Goal: Use online tool/utility: Utilize a website feature to perform a specific function

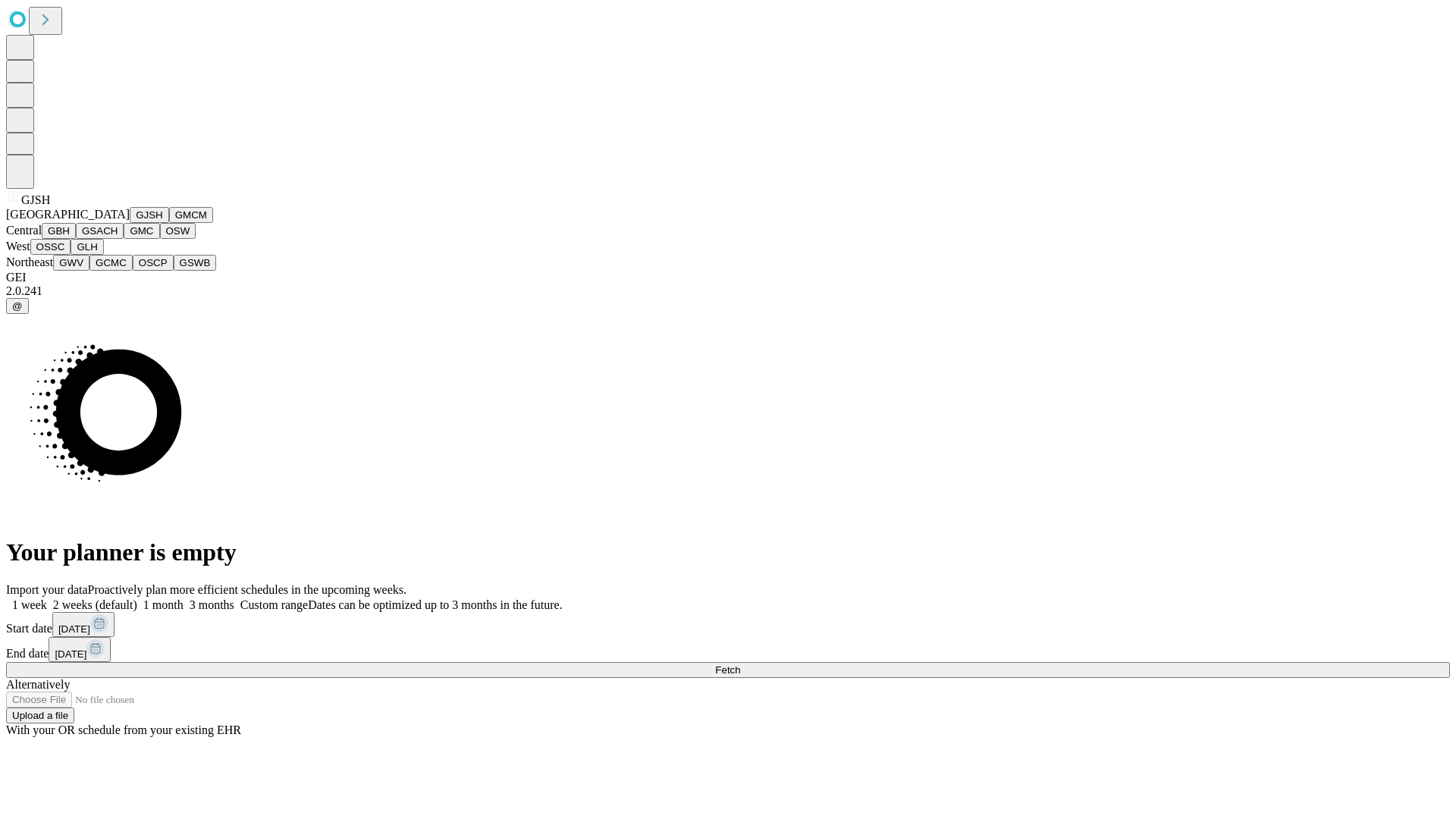
click at [130, 223] on button "GJSH" at bounding box center [149, 215] width 40 height 16
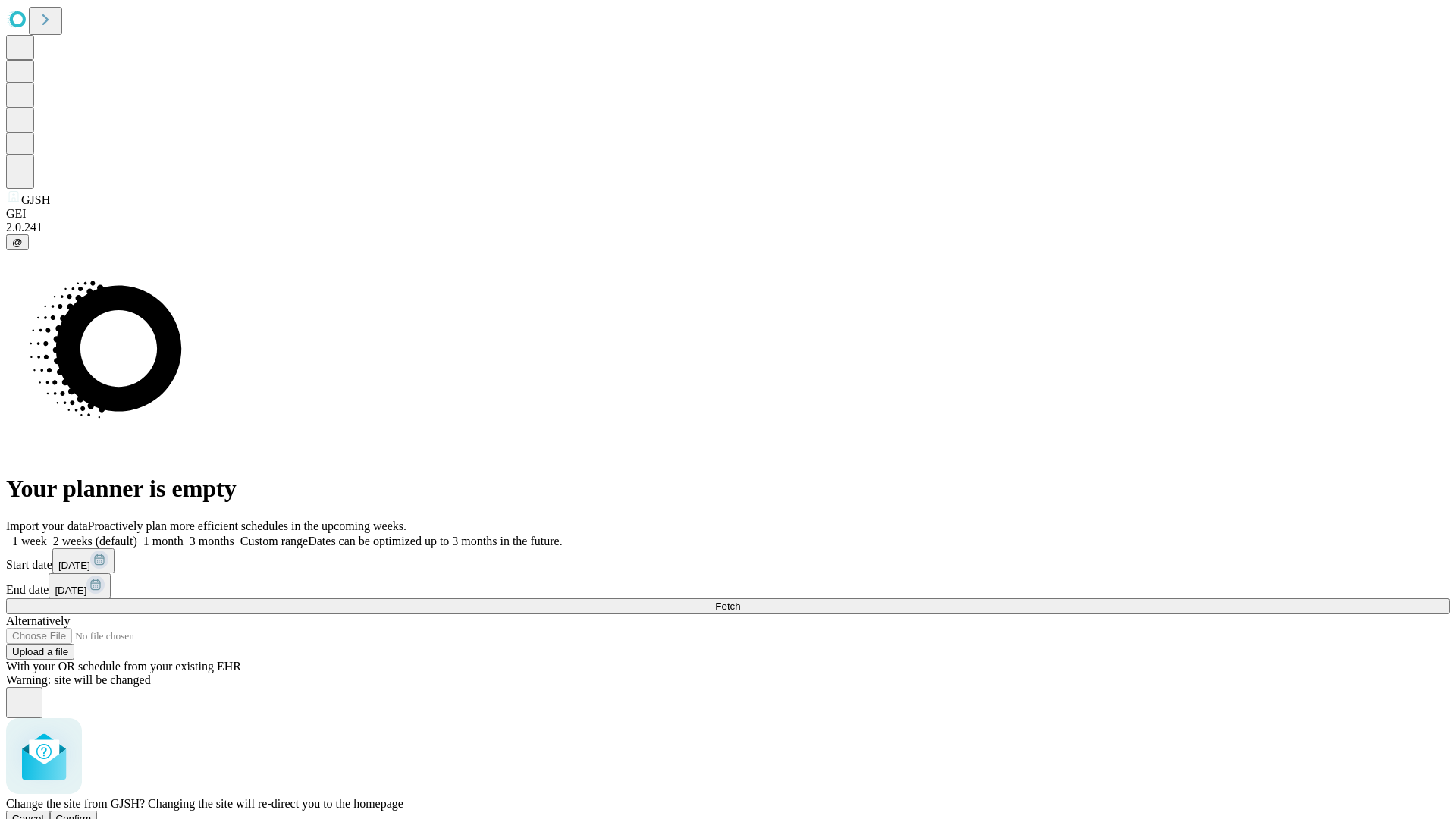
click at [91, 813] on span "Confirm" at bounding box center [74, 818] width 36 height 11
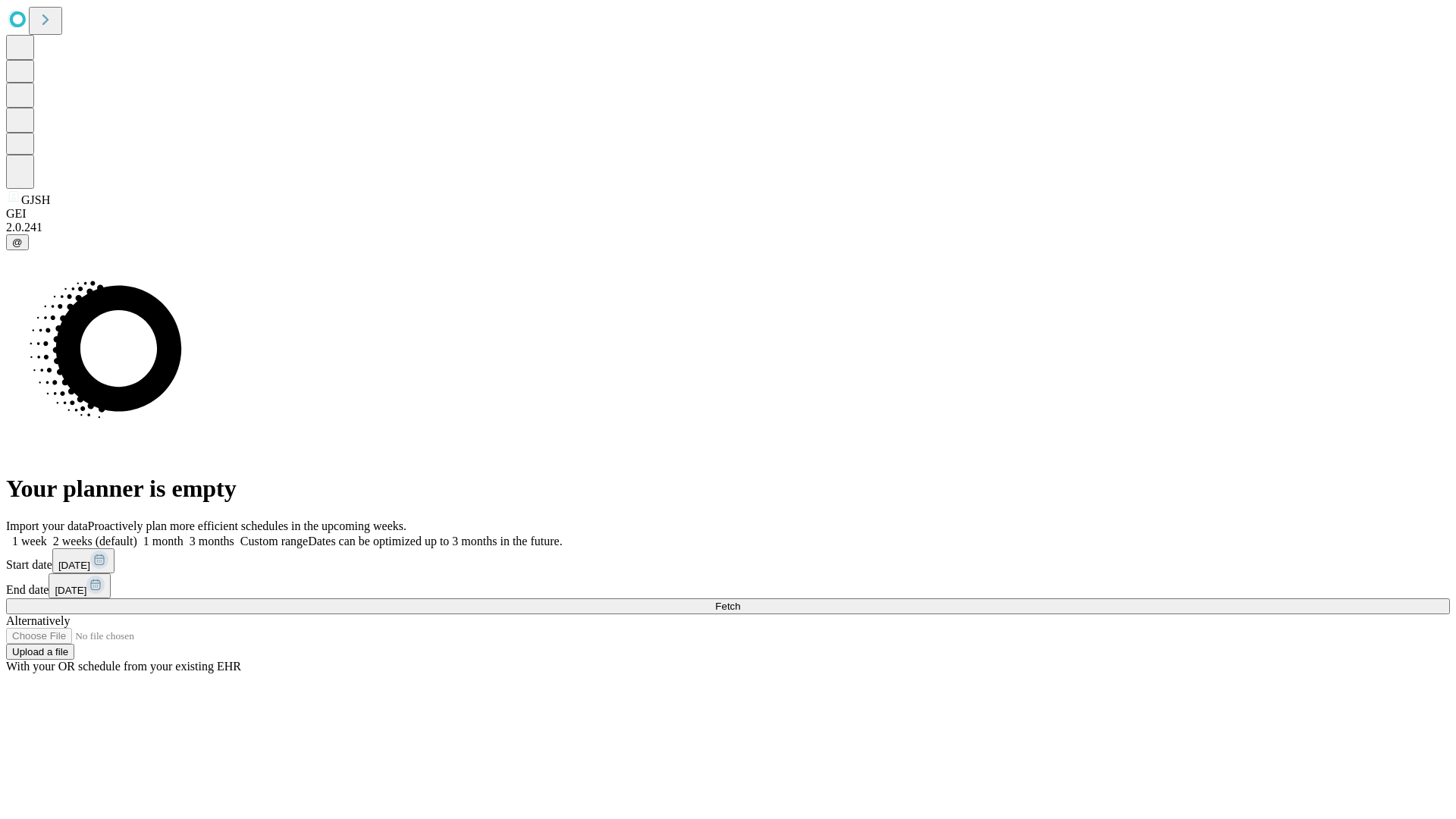
click at [138, 534] on label "2 weeks (default)" at bounding box center [91, 541] width 90 height 13
click at [740, 600] on span "Fetch" at bounding box center [727, 606] width 25 height 11
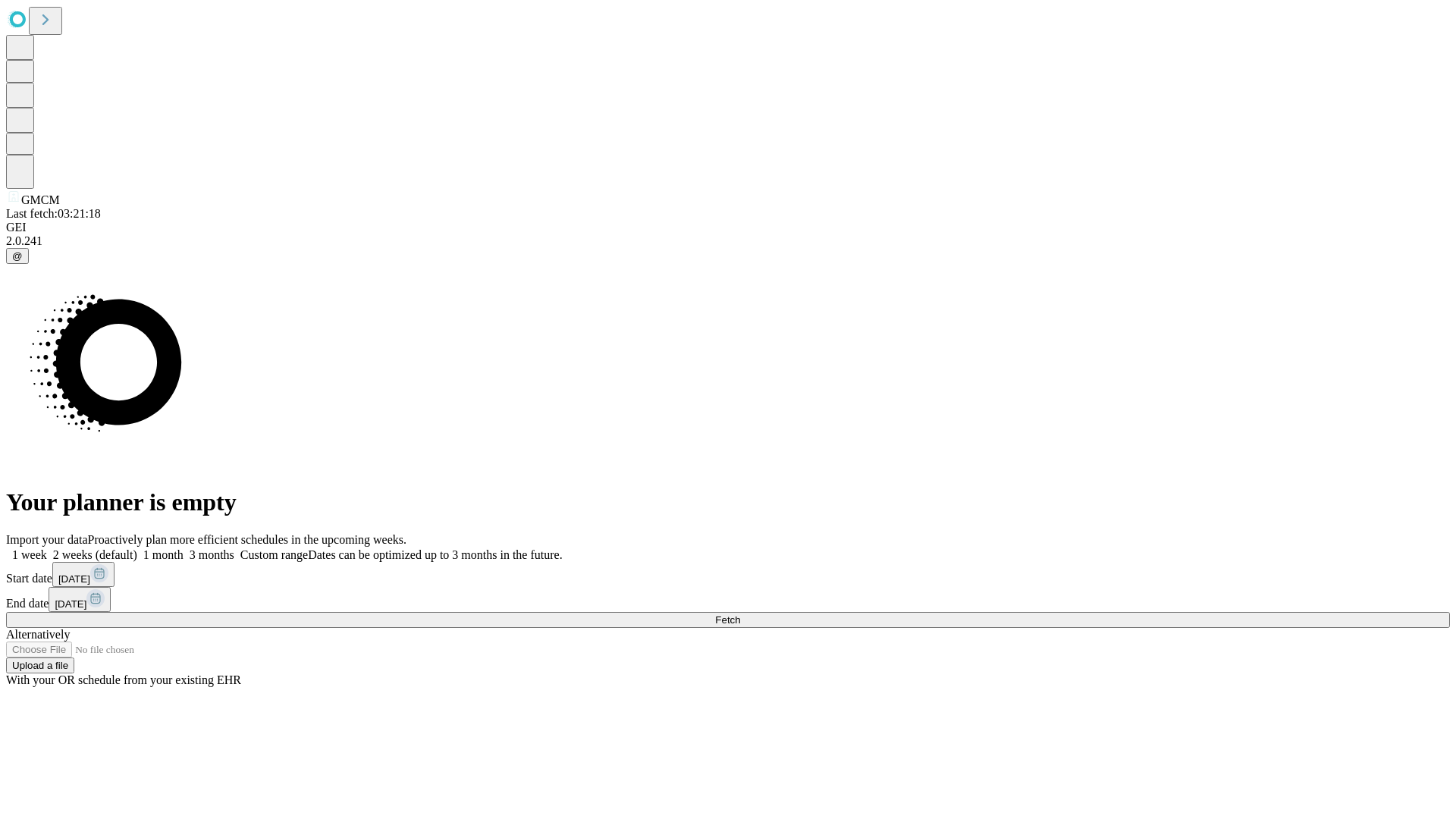
click at [138, 548] on label "2 weeks (default)" at bounding box center [91, 554] width 90 height 13
click at [740, 614] on span "Fetch" at bounding box center [727, 619] width 25 height 11
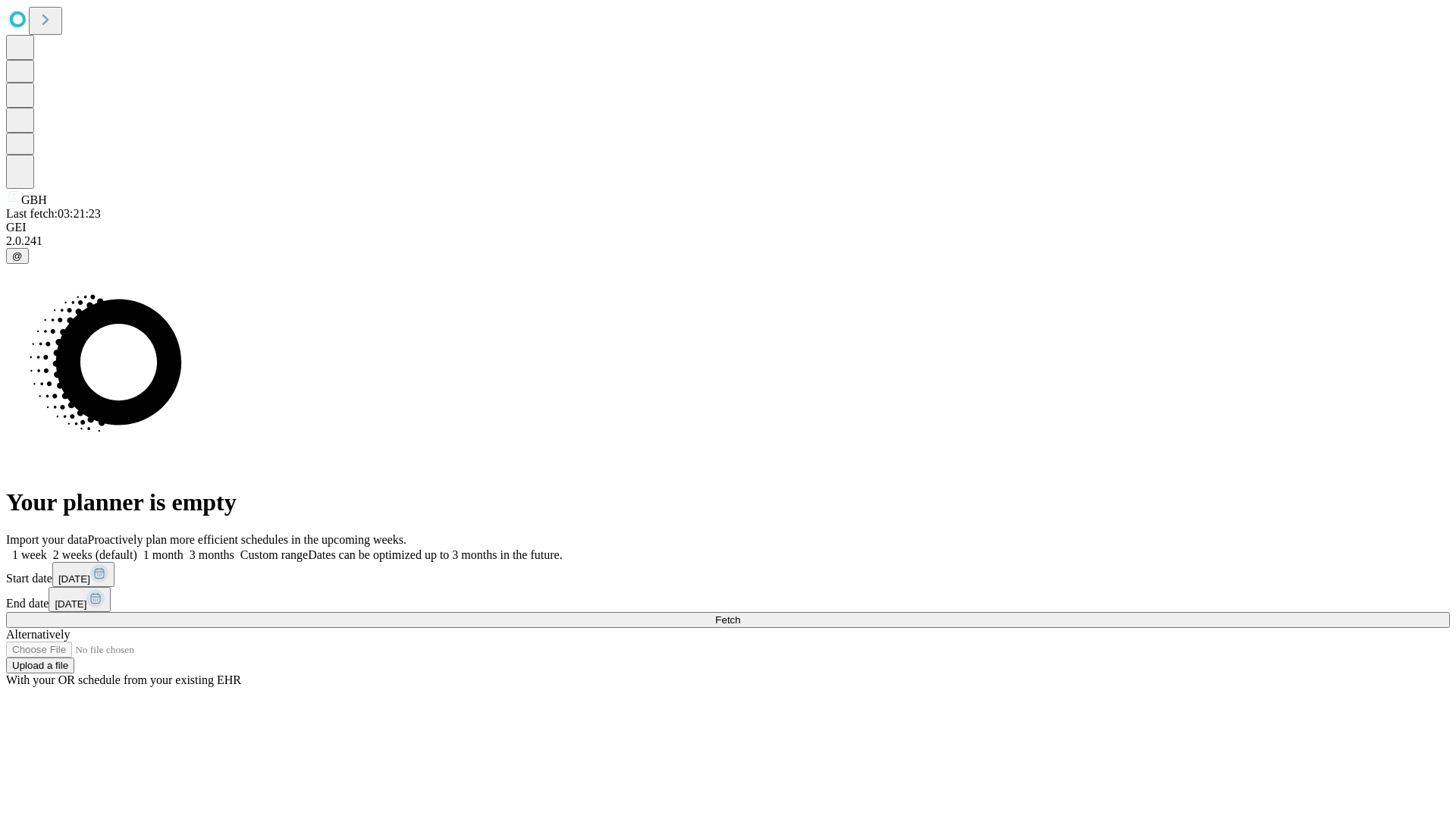
click at [138, 548] on label "2 weeks (default)" at bounding box center [91, 554] width 90 height 13
click at [740, 614] on span "Fetch" at bounding box center [727, 619] width 25 height 11
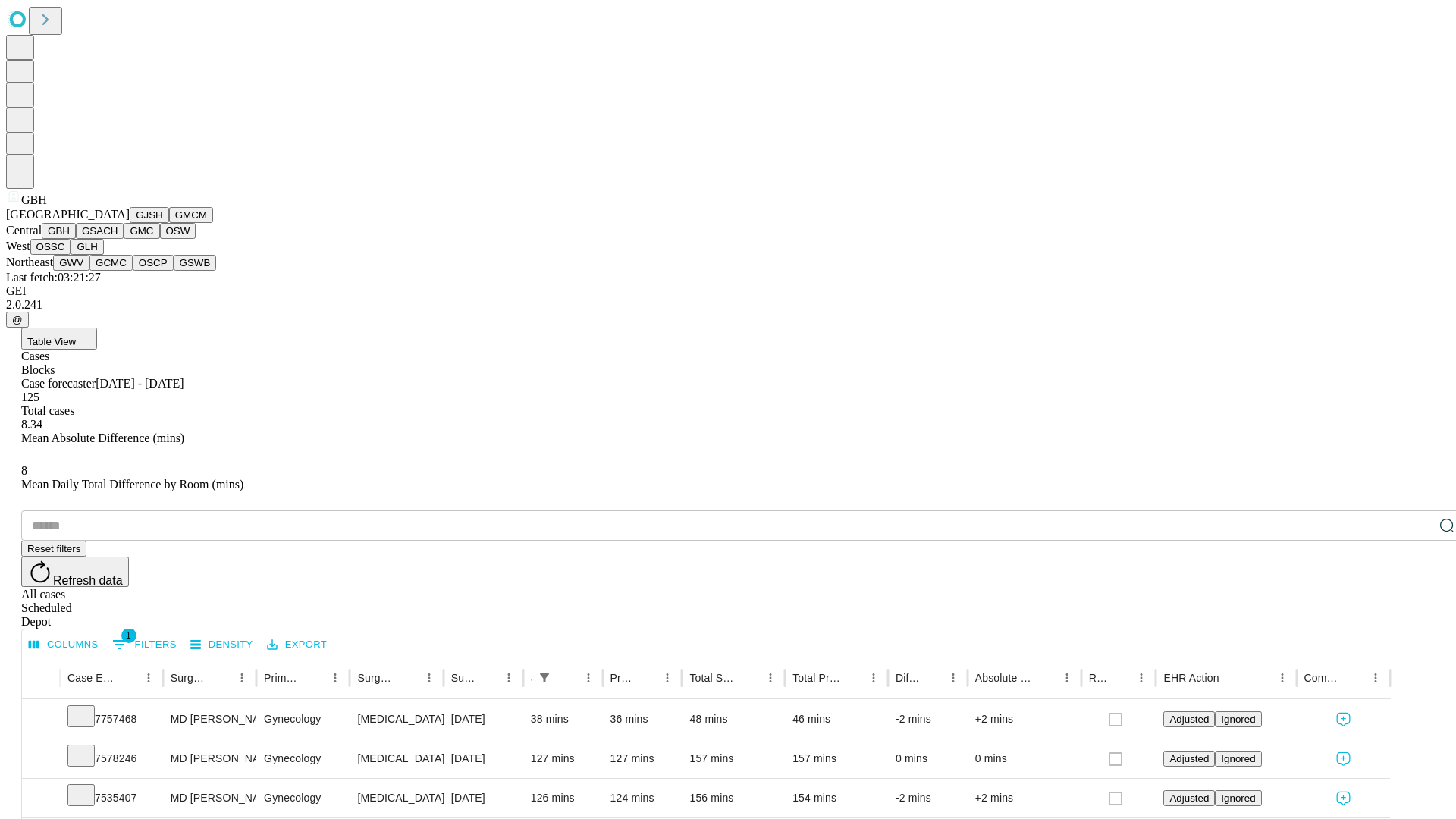
click at [118, 239] on button "GSACH" at bounding box center [99, 231] width 48 height 16
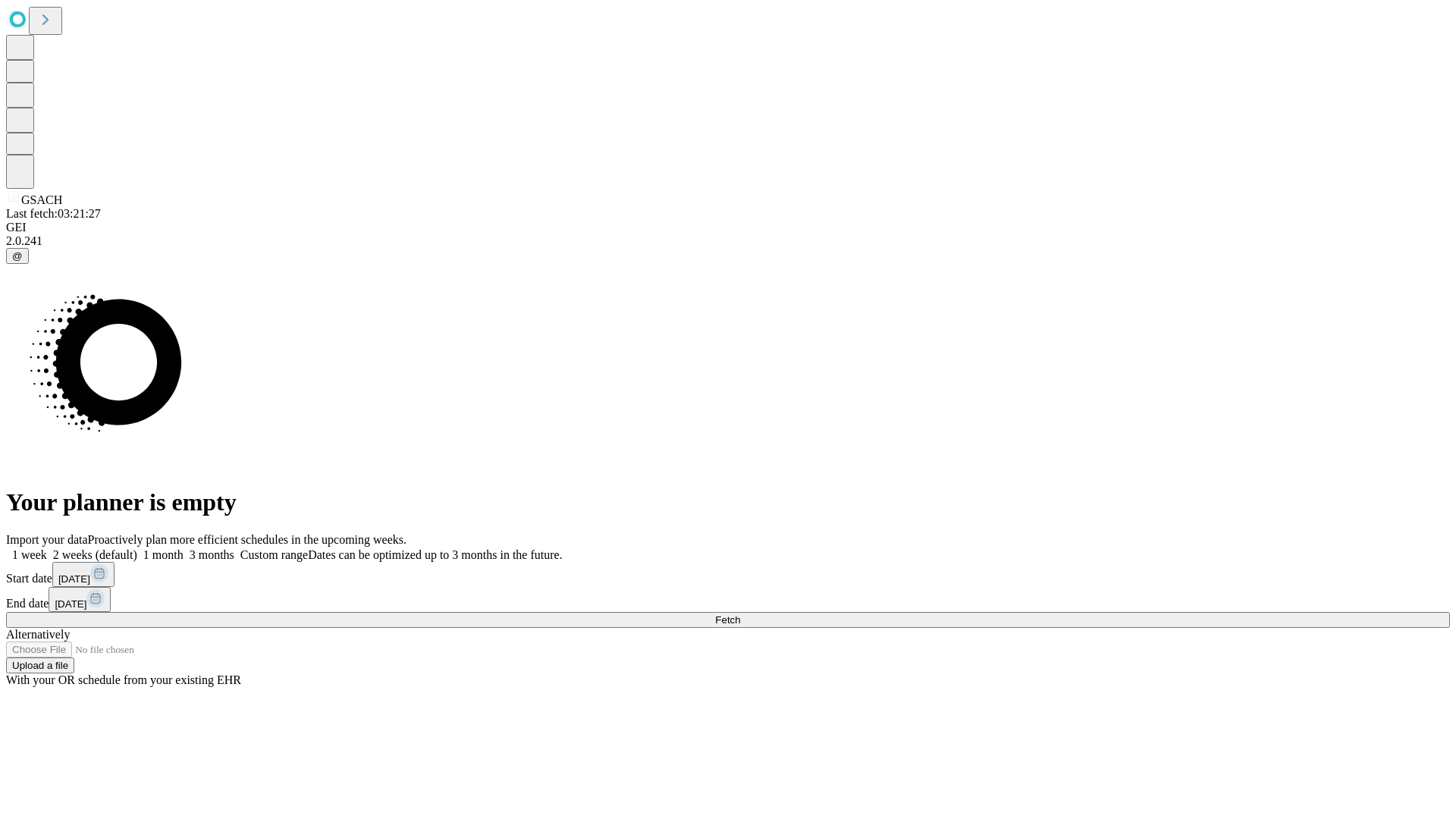
click at [138, 548] on label "2 weeks (default)" at bounding box center [91, 554] width 90 height 13
click at [740, 614] on span "Fetch" at bounding box center [727, 619] width 25 height 11
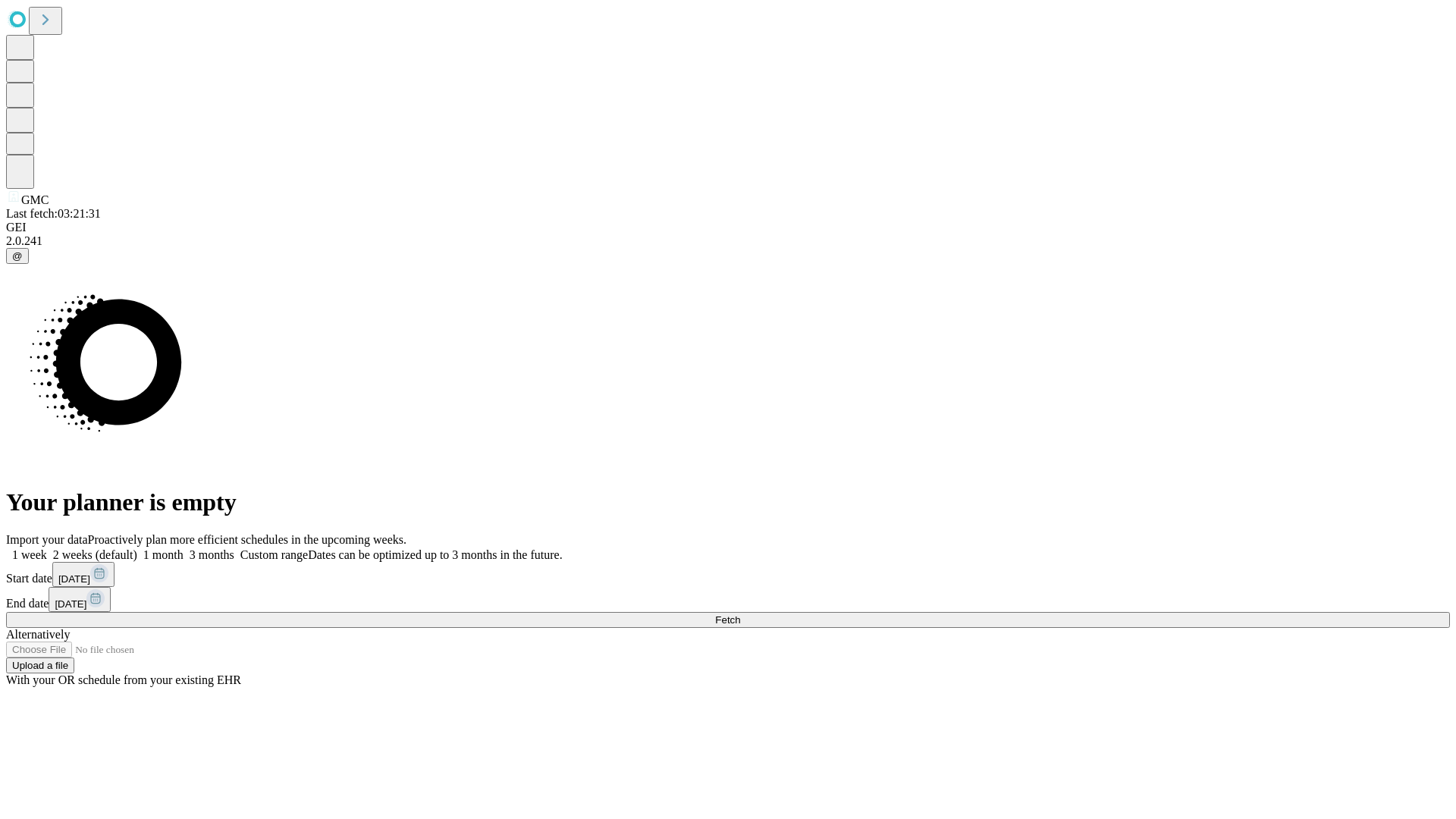
click at [138, 548] on label "2 weeks (default)" at bounding box center [91, 554] width 90 height 13
click at [740, 614] on span "Fetch" at bounding box center [727, 619] width 25 height 11
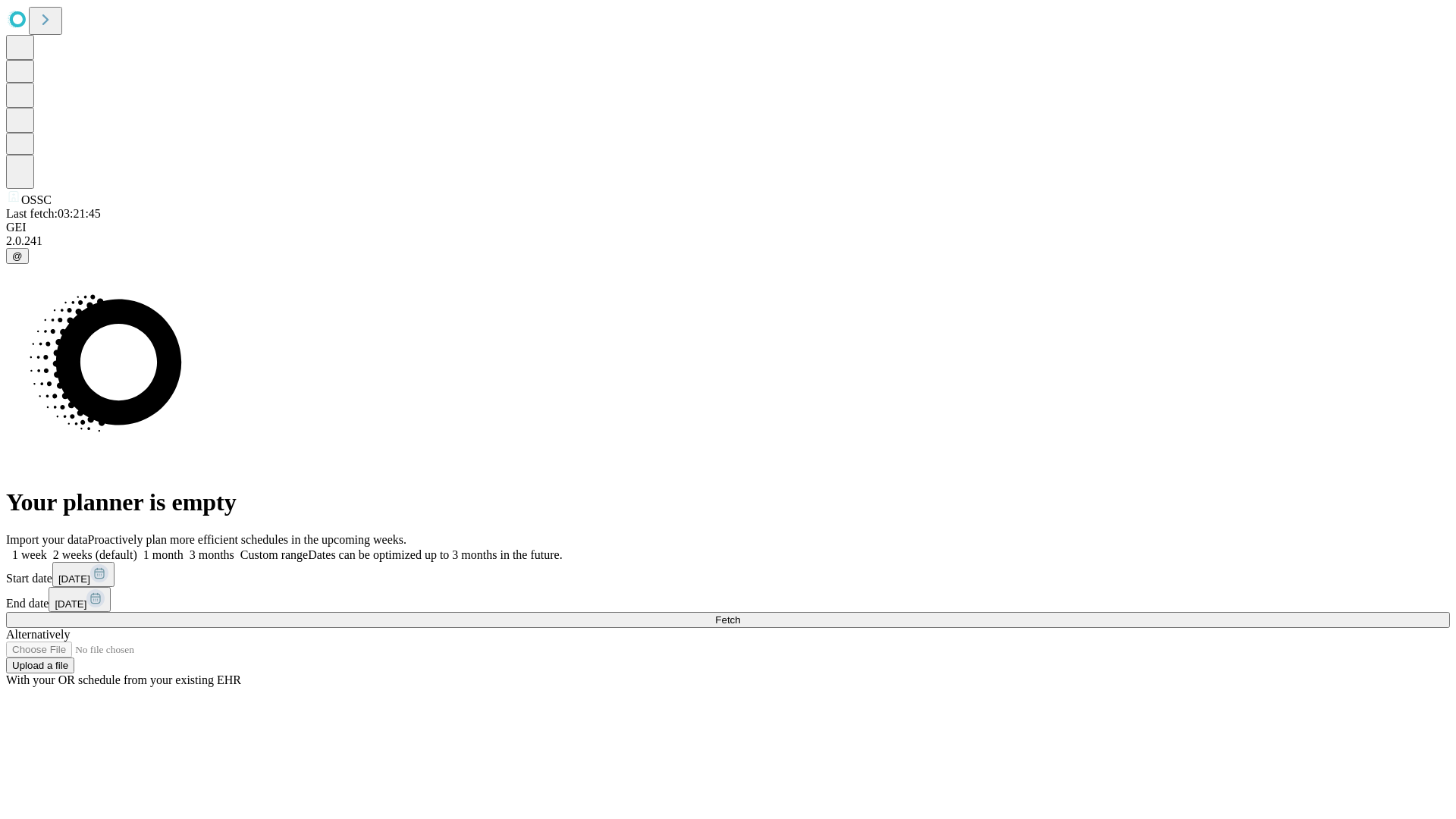
click at [740, 614] on span "Fetch" at bounding box center [727, 619] width 25 height 11
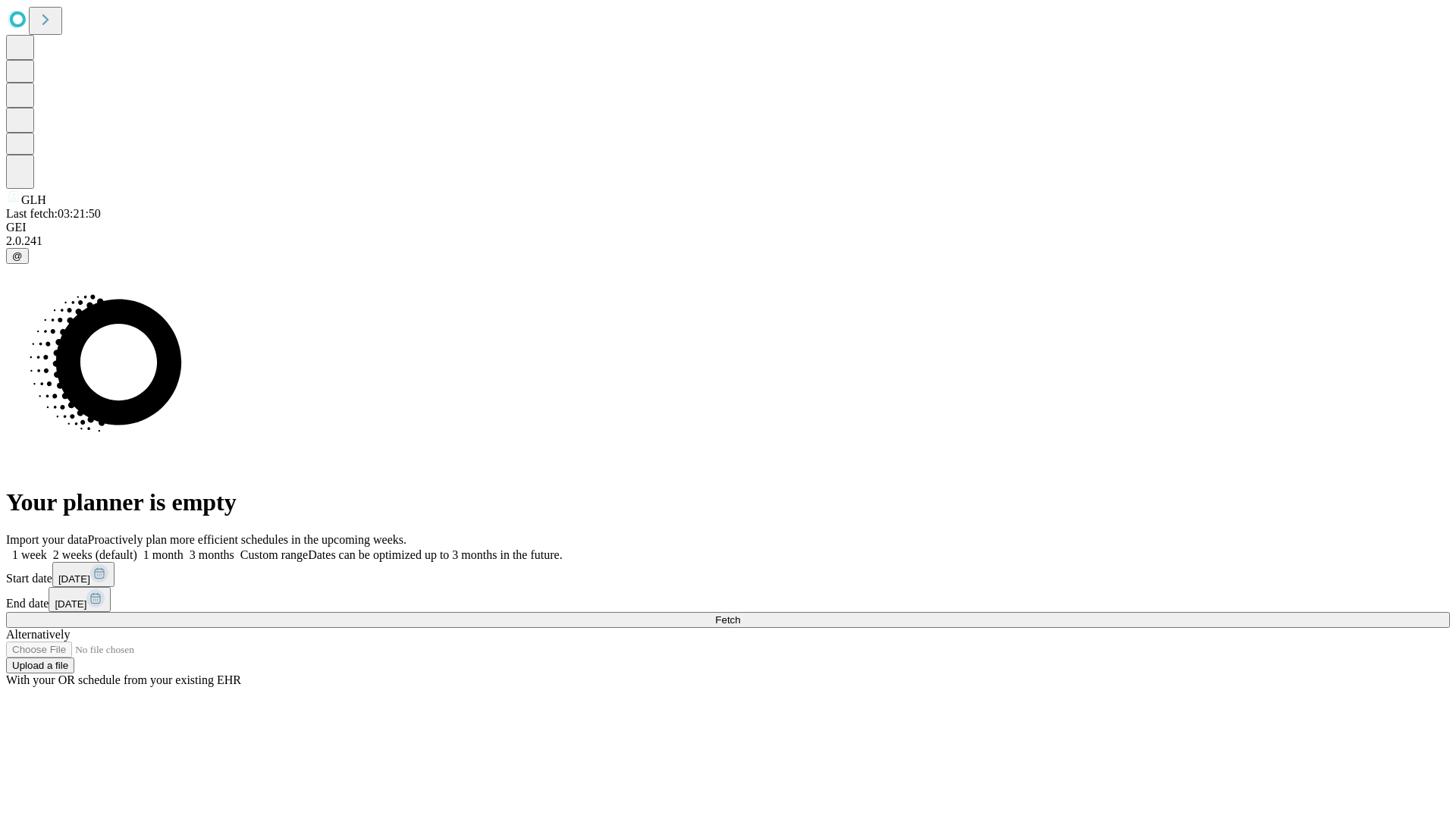
click at [138, 548] on label "2 weeks (default)" at bounding box center [91, 554] width 90 height 13
click at [740, 614] on span "Fetch" at bounding box center [727, 619] width 25 height 11
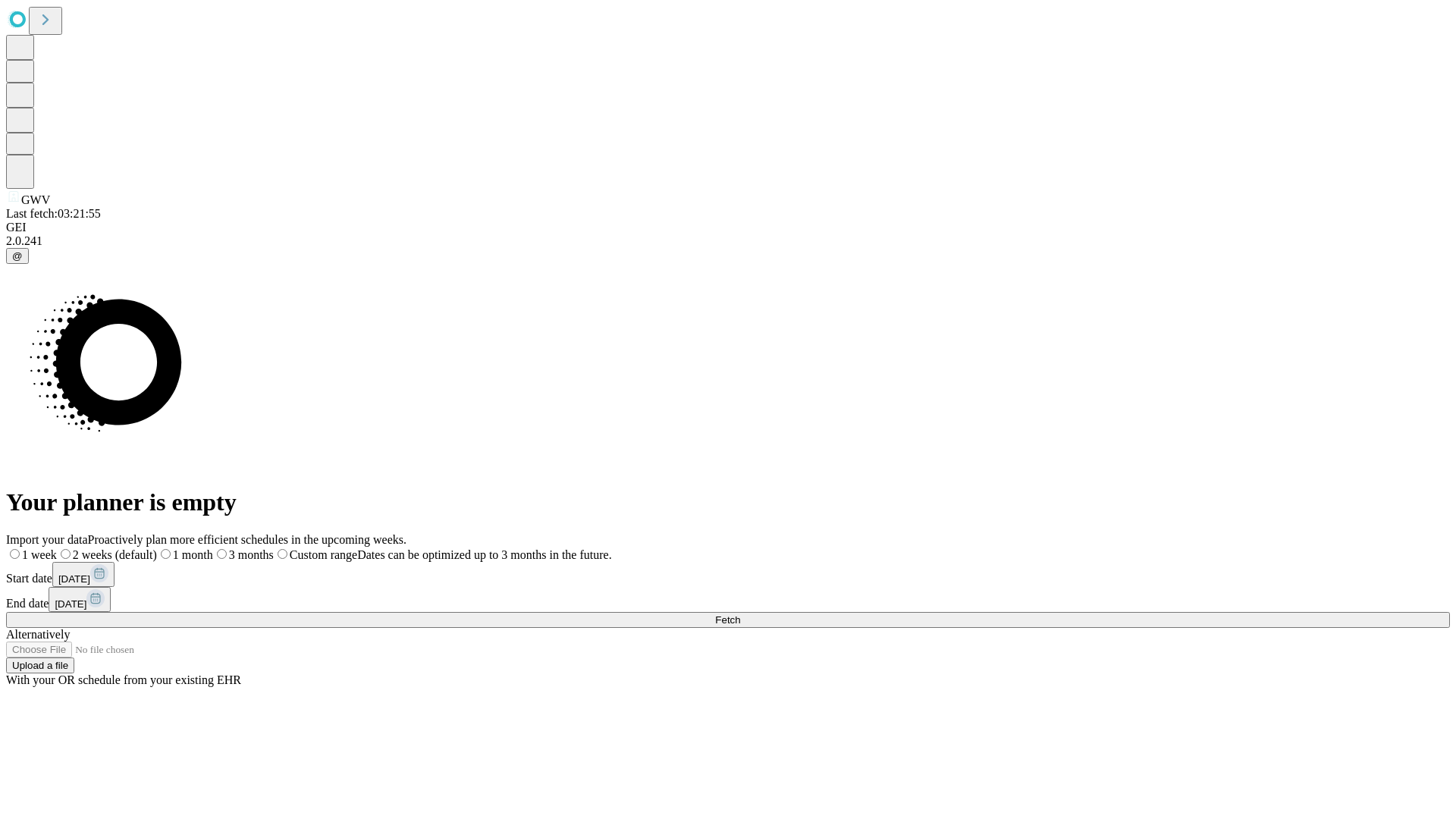
click at [157, 548] on label "2 weeks (default)" at bounding box center [107, 554] width 100 height 13
click at [740, 614] on span "Fetch" at bounding box center [727, 619] width 25 height 11
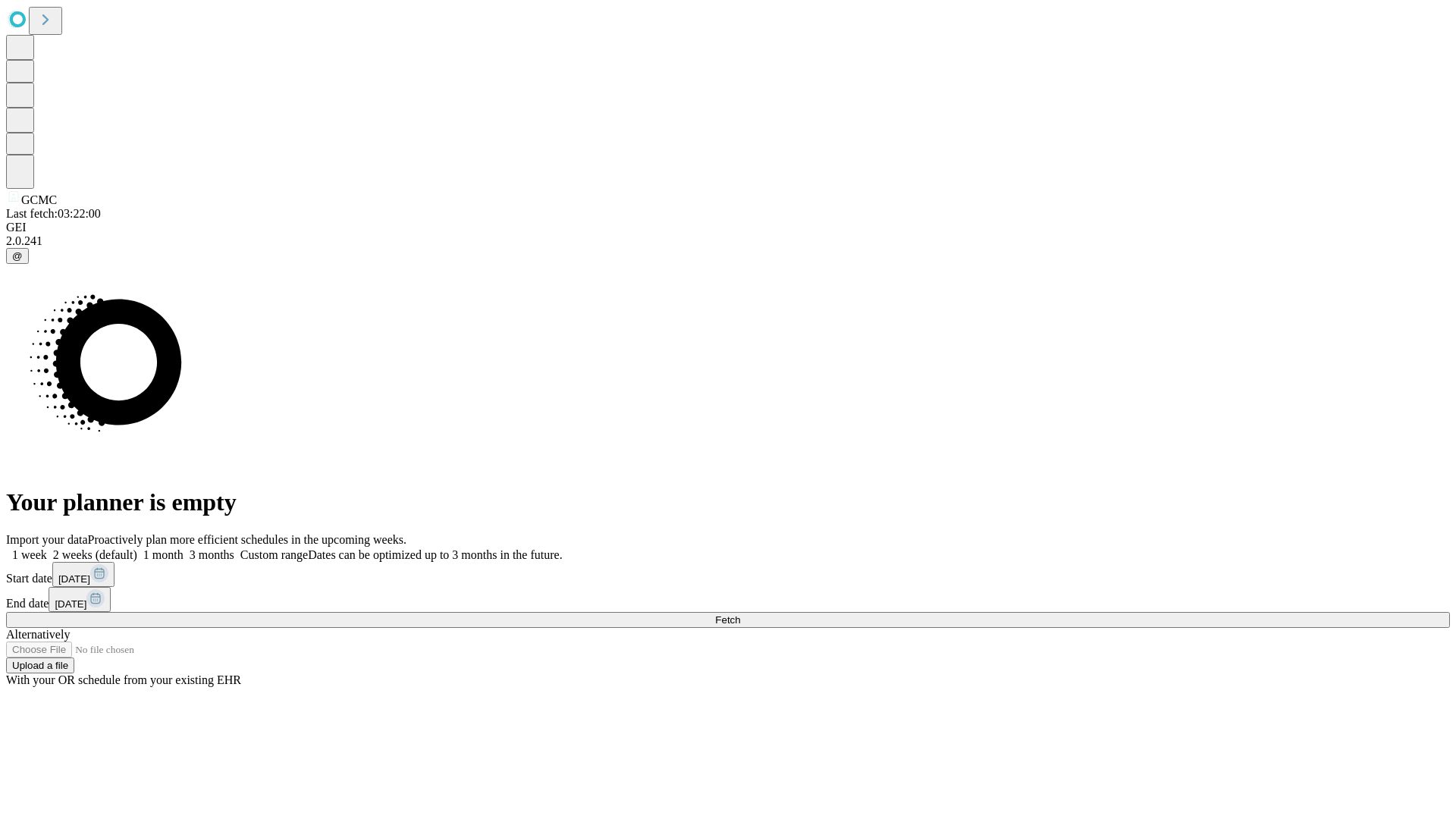
click at [138, 548] on label "2 weeks (default)" at bounding box center [91, 554] width 90 height 13
click at [740, 614] on span "Fetch" at bounding box center [727, 619] width 25 height 11
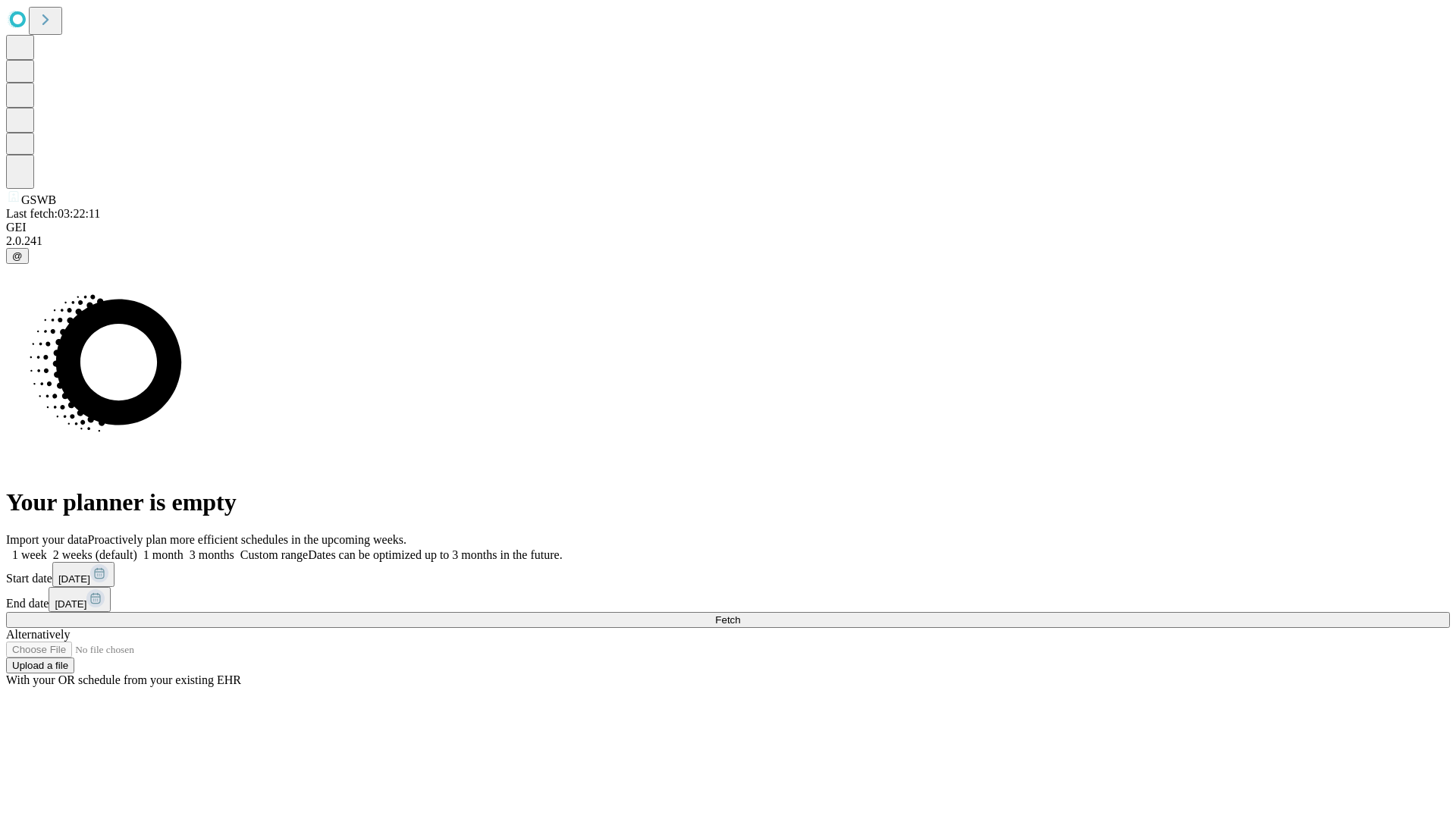
click at [138, 548] on label "2 weeks (default)" at bounding box center [91, 554] width 90 height 13
click at [740, 614] on span "Fetch" at bounding box center [727, 619] width 25 height 11
